Goal: Check status: Verify the current state of an ongoing process or item

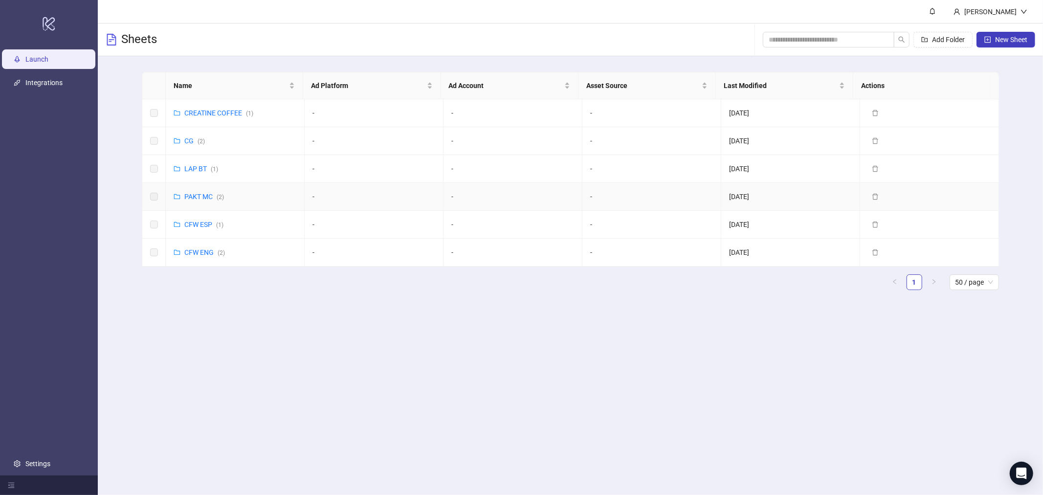
click at [182, 196] on div "PAKT MC ( 2 )" at bounding box center [199, 196] width 50 height 11
click at [194, 198] on link "PAKT MC ( 2 )" at bounding box center [204, 197] width 40 height 8
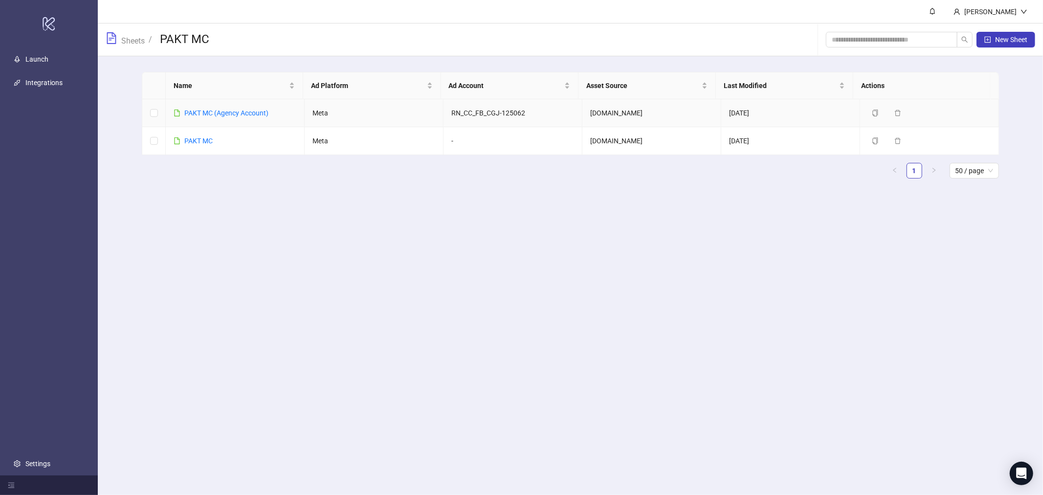
click at [214, 119] on td "PAKT MC (Agency Account)" at bounding box center [235, 113] width 139 height 28
click at [216, 114] on link "PAKT MC (Agency Account)" at bounding box center [226, 113] width 84 height 8
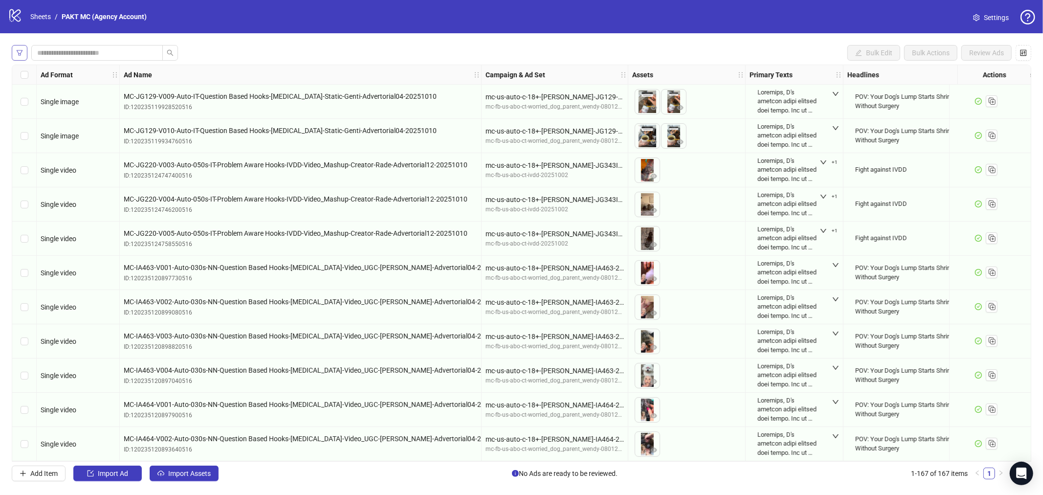
click at [16, 56] on span "button" at bounding box center [19, 53] width 7 height 8
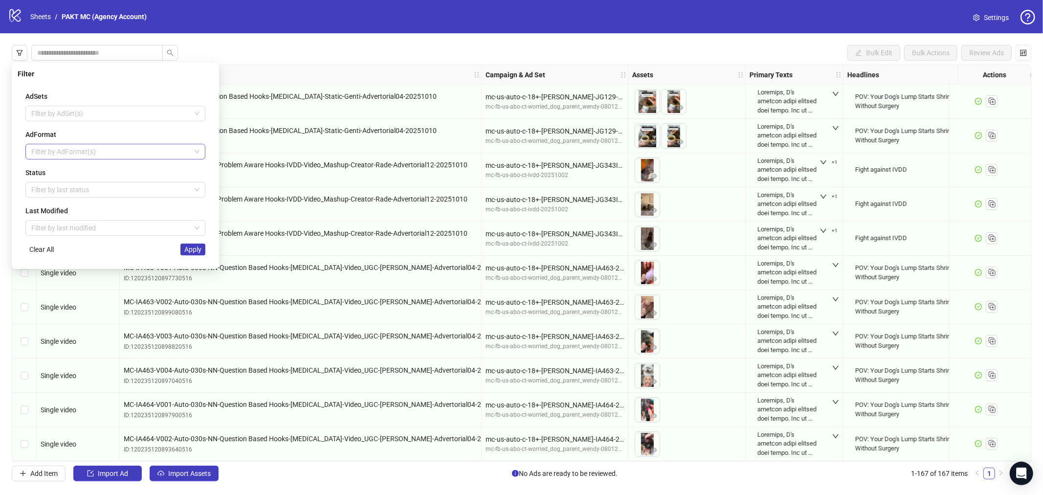
click at [158, 153] on div at bounding box center [110, 152] width 166 height 14
click at [163, 156] on div at bounding box center [110, 152] width 166 height 14
click at [167, 181] on div "Status Filter by last status" at bounding box center [115, 182] width 180 height 30
click at [170, 189] on div at bounding box center [110, 190] width 166 height 14
click at [168, 206] on div "Draft" at bounding box center [115, 209] width 164 height 11
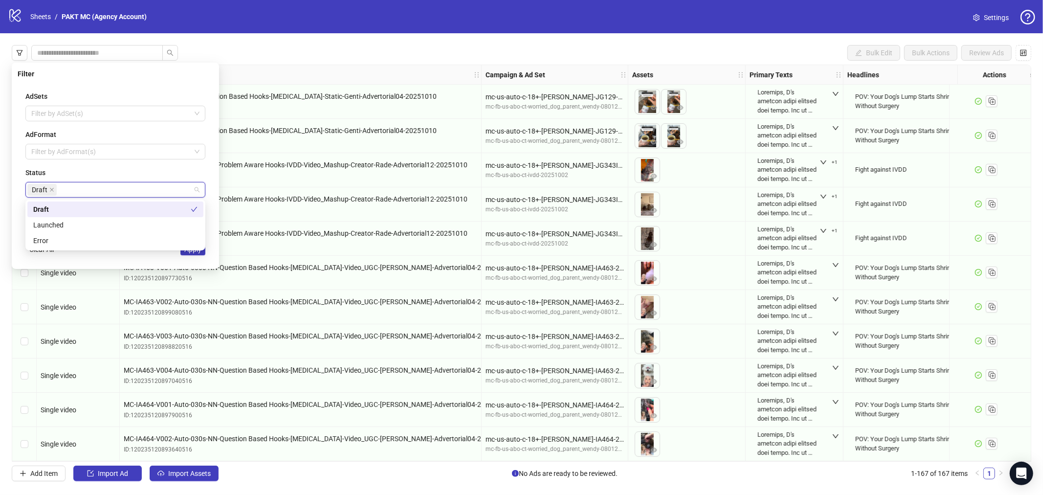
click at [212, 184] on div "AdSets Filter by AdSet(s) AdFormat Filter by AdFormat(s) Status Draft Last Modi…" at bounding box center [116, 173] width 196 height 180
click at [199, 254] on button "Apply" at bounding box center [193, 250] width 25 height 12
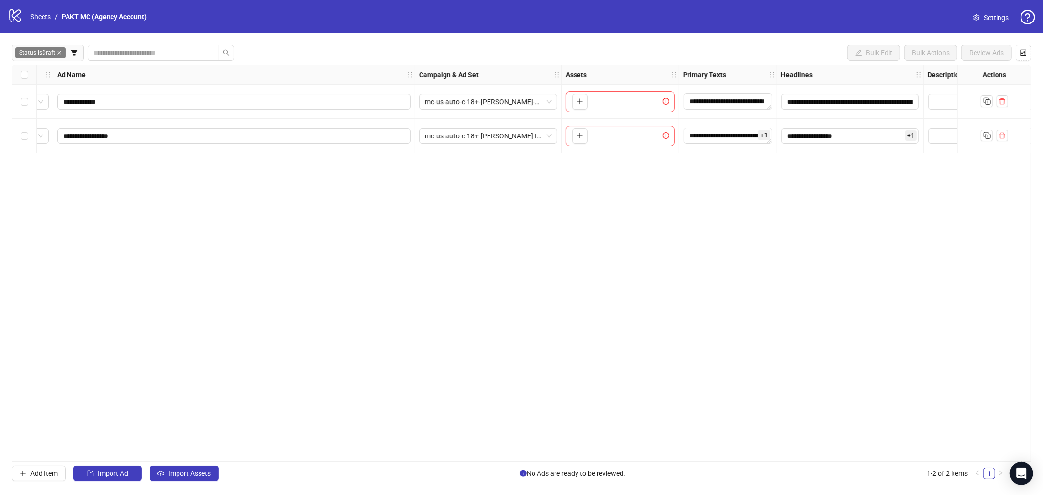
scroll to position [0, 236]
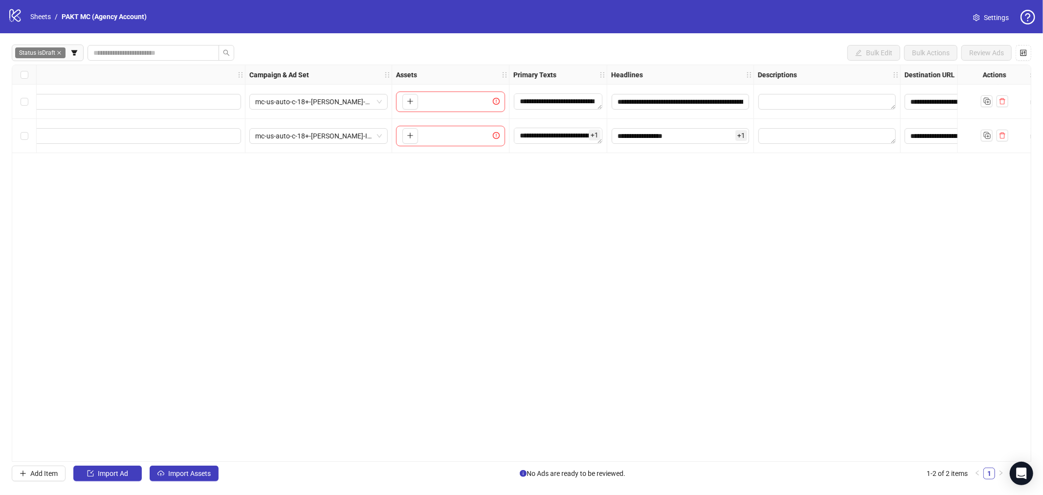
drag, startPoint x: 638, startPoint y: 457, endPoint x: 682, endPoint y: 464, distance: 44.1
click at [682, 464] on div "**********" at bounding box center [521, 263] width 1043 height 460
click at [679, 413] on div "**********" at bounding box center [522, 263] width 1020 height 397
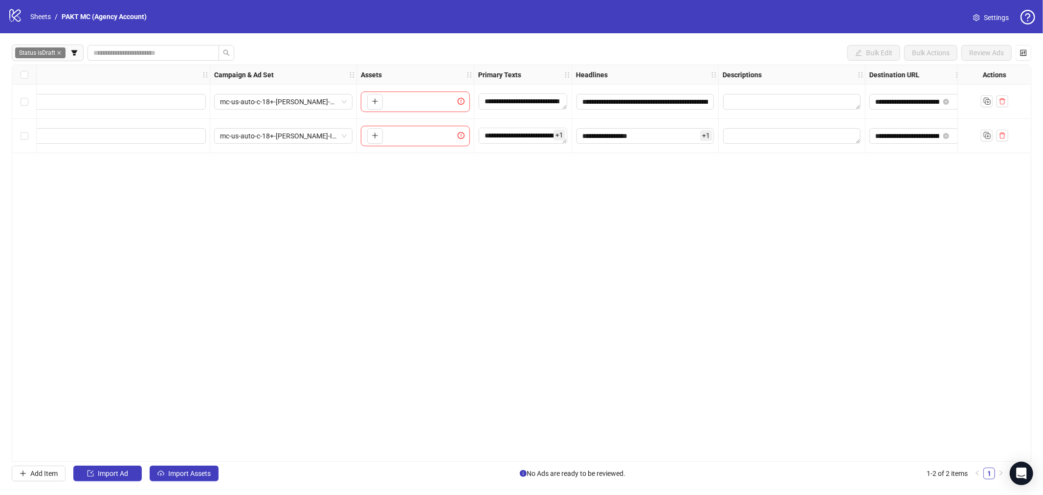
scroll to position [0, 328]
